Goal: Navigation & Orientation: Find specific page/section

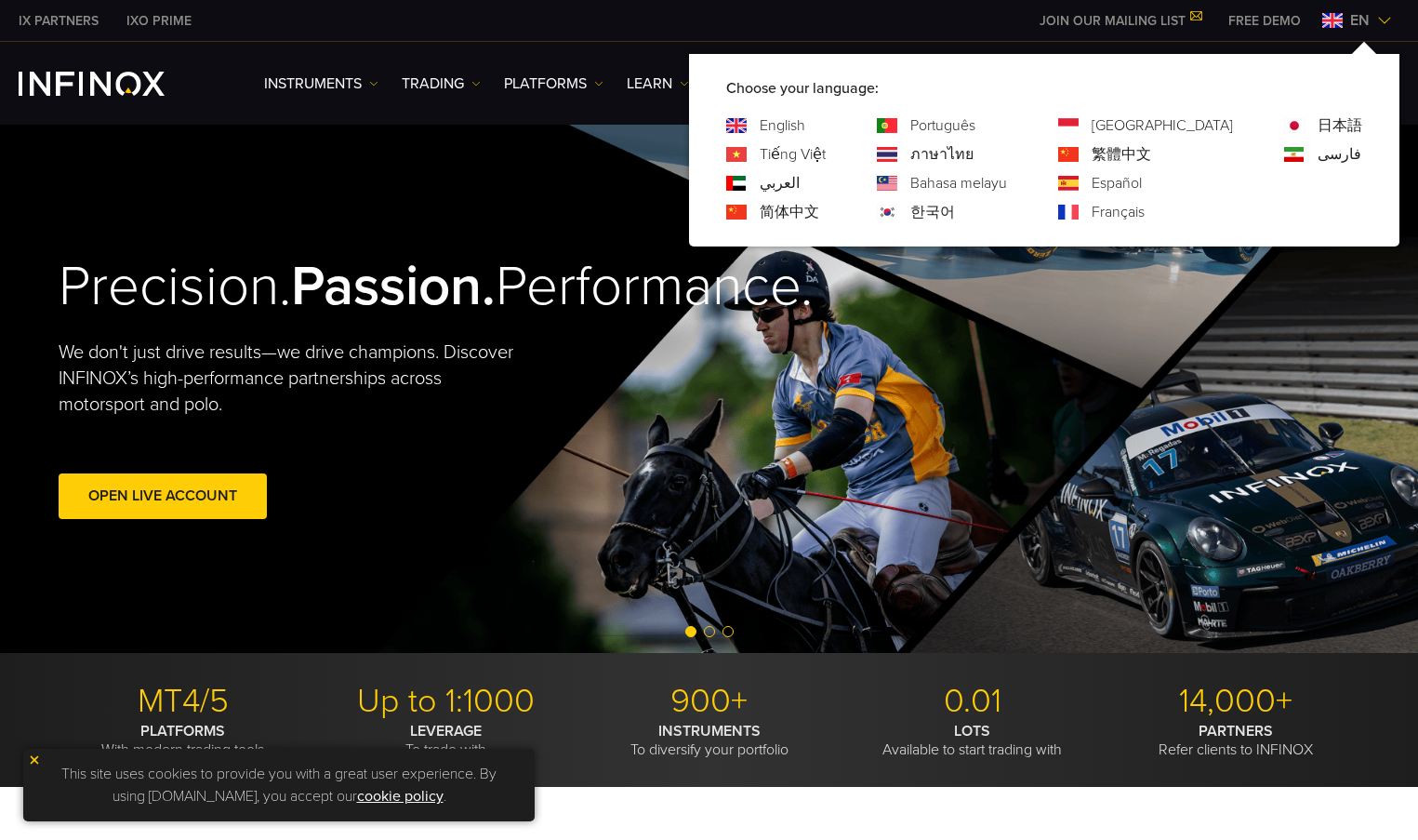
click at [1344, 119] on link "日本語" at bounding box center [1340, 125] width 45 height 22
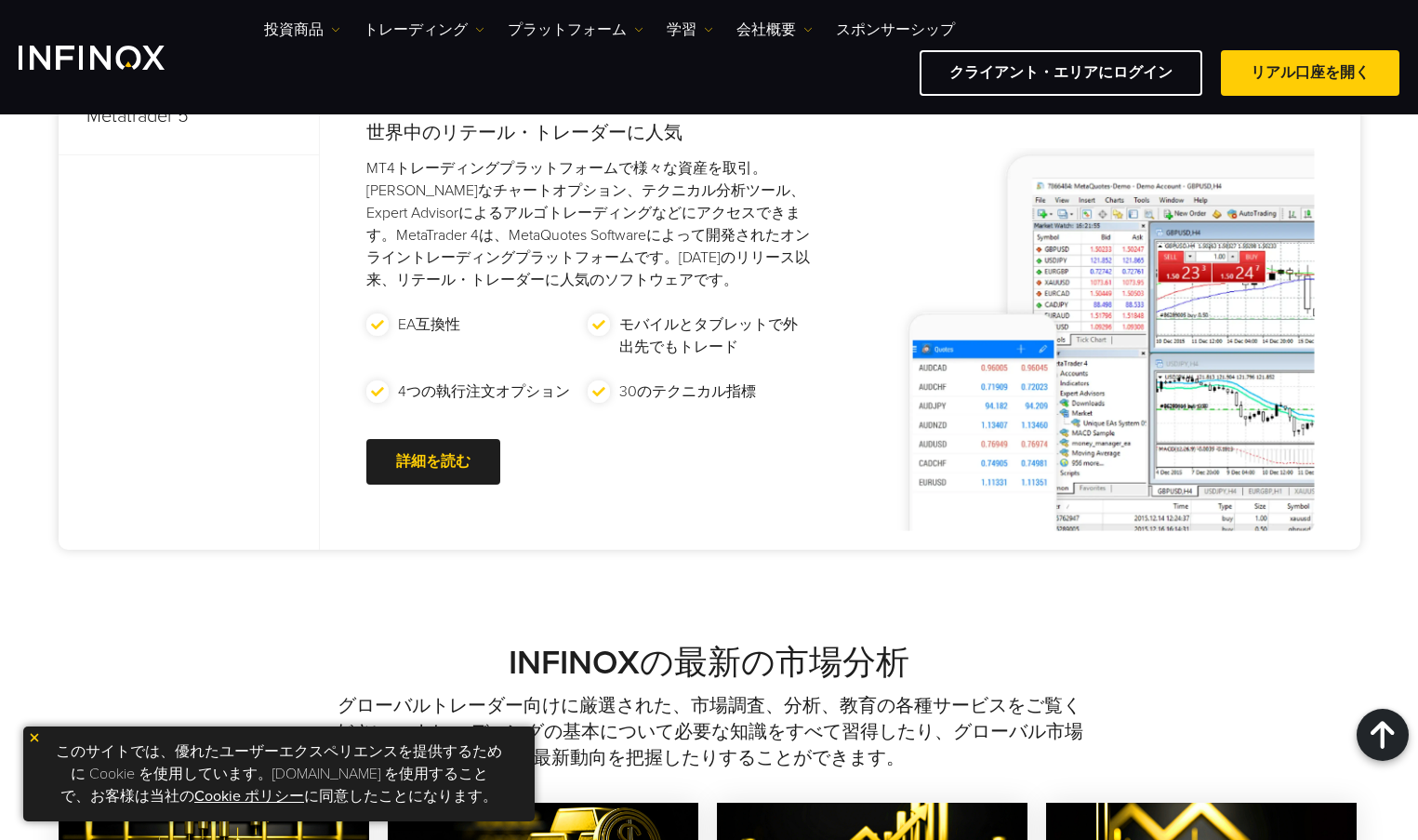
scroll to position [930, 0]
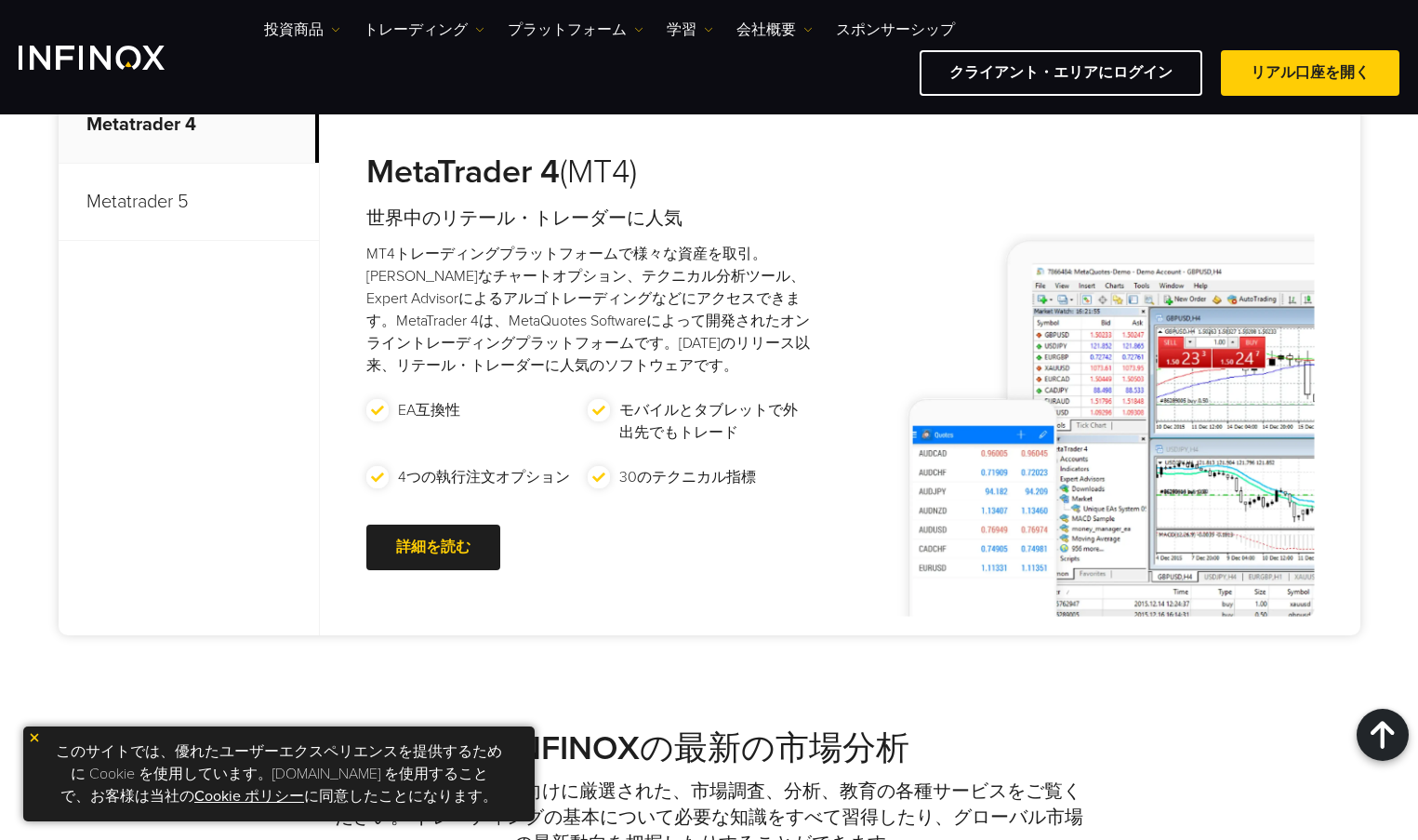
click at [156, 205] on p "Metatrader 5" at bounding box center [189, 202] width 260 height 77
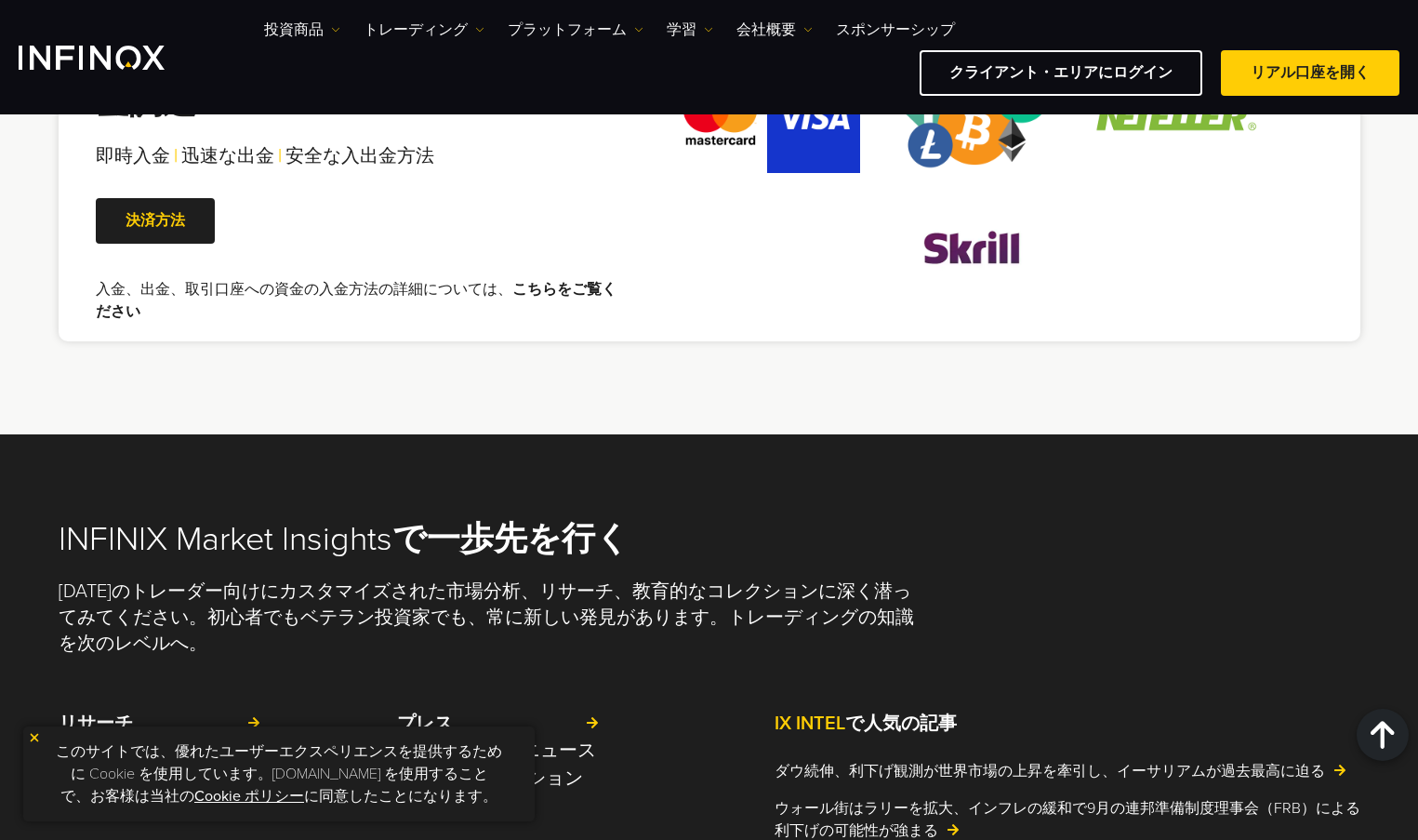
scroll to position [3812, 0]
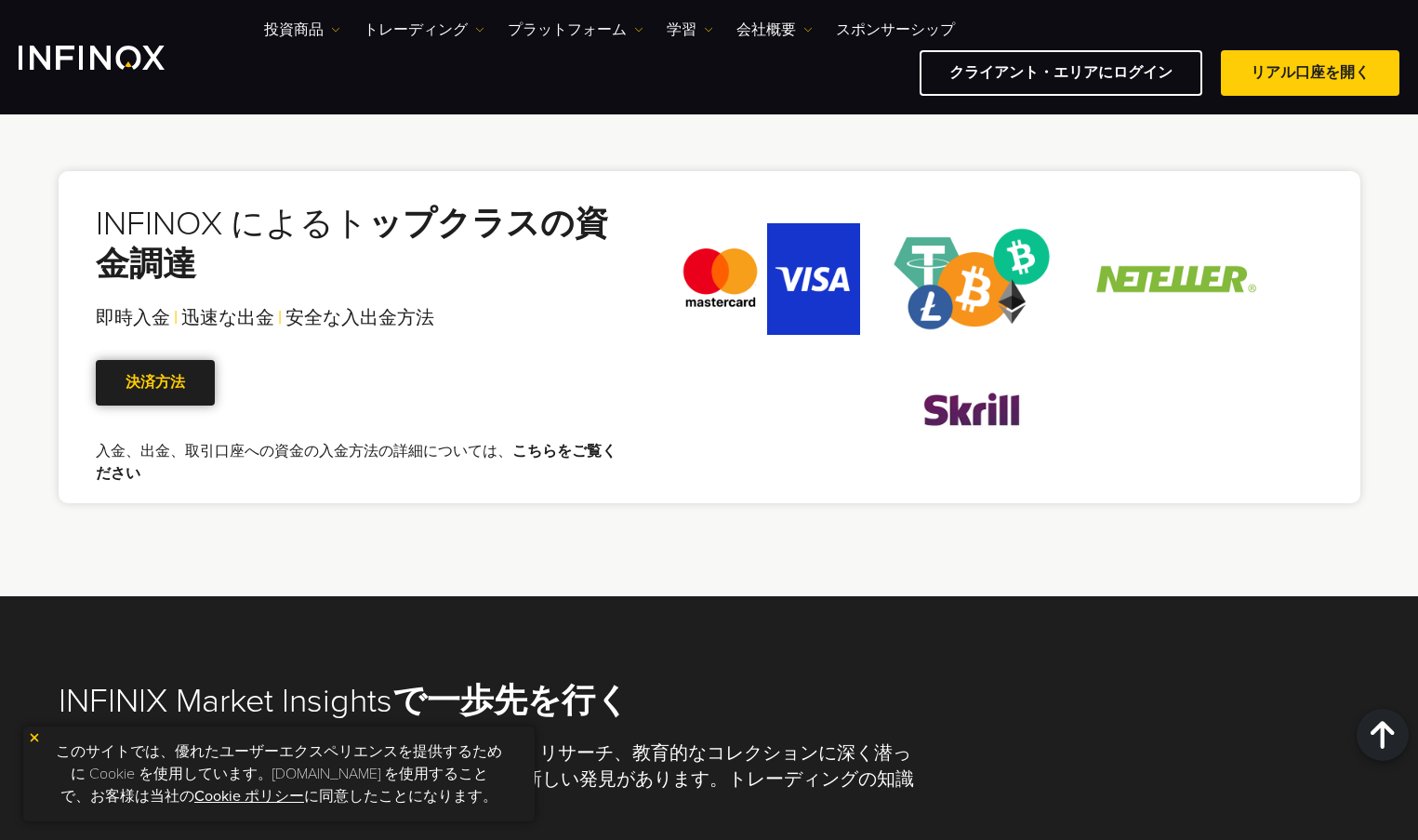
click at [132, 380] on link "決済方法" at bounding box center [155, 382] width 119 height 46
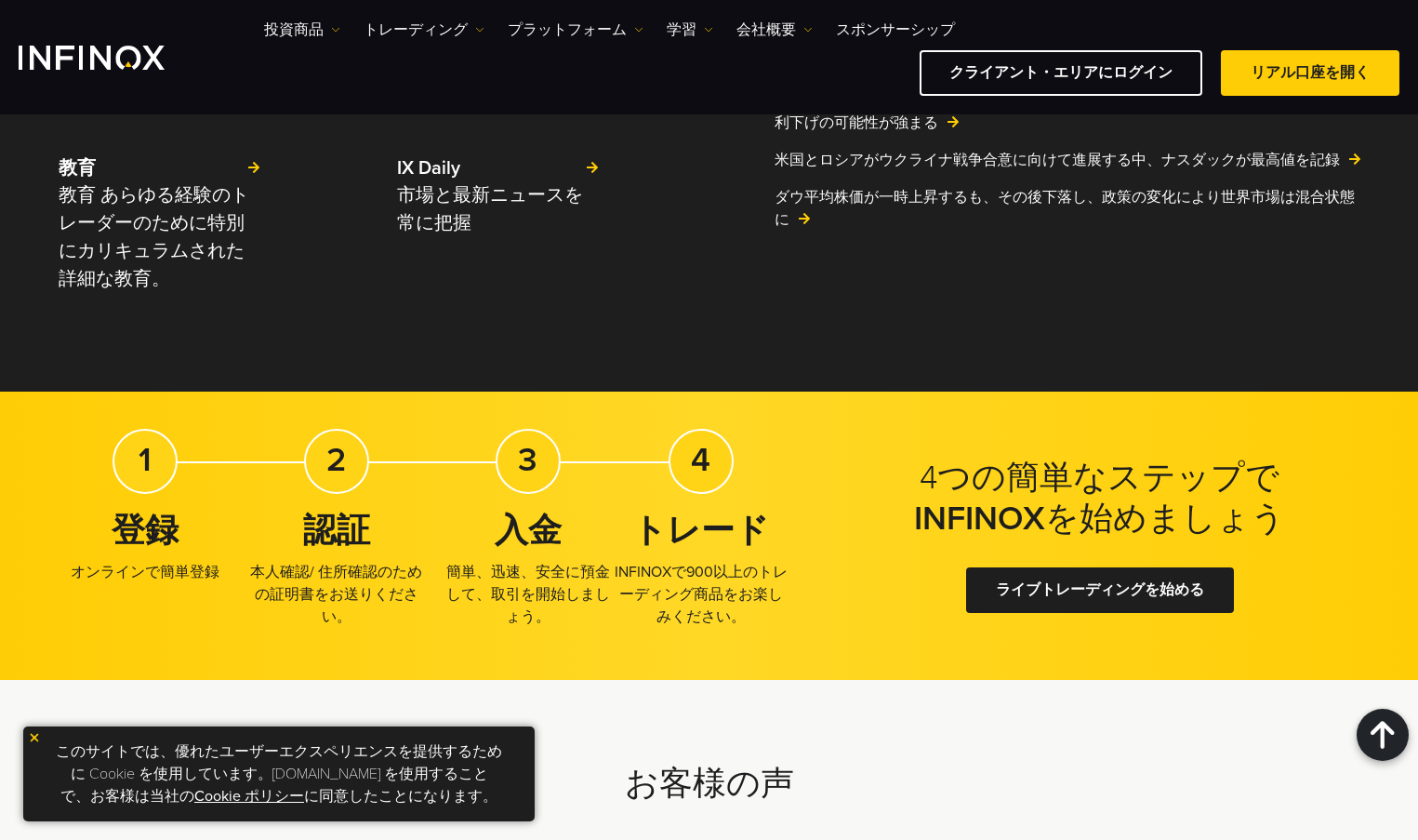
scroll to position [4311, 0]
